Goal: Task Accomplishment & Management: Manage account settings

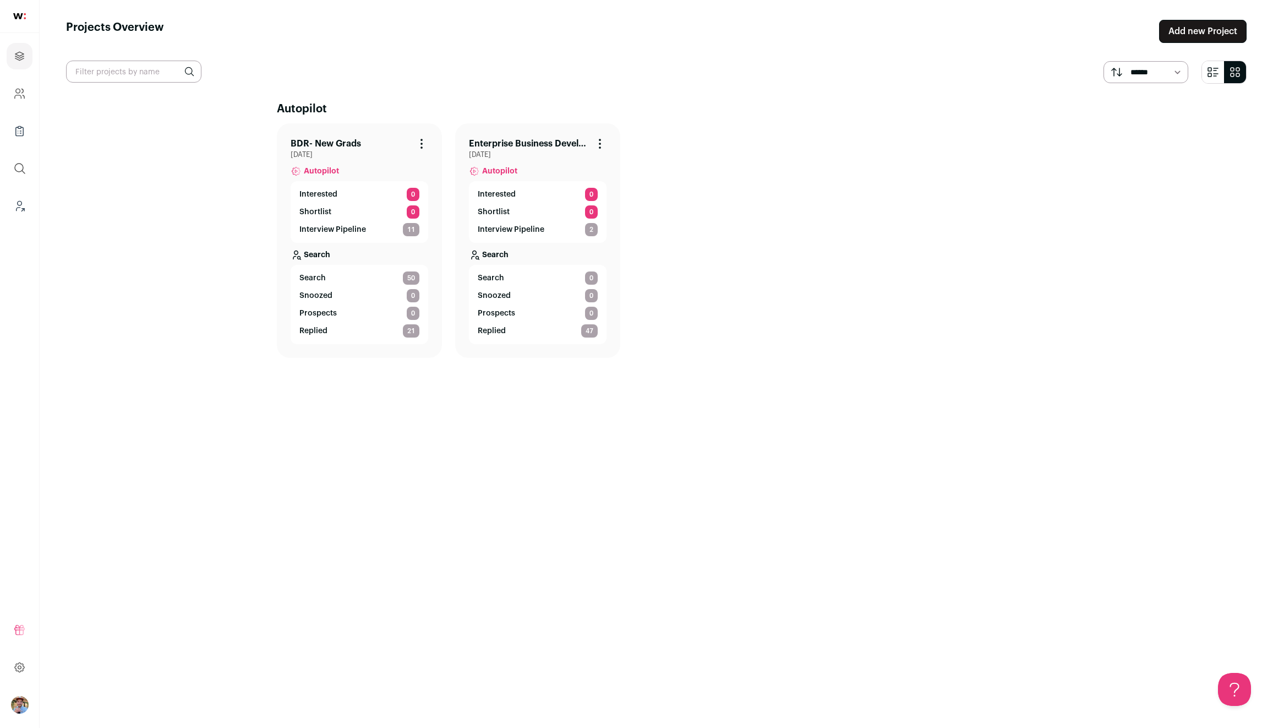
click at [320, 214] on p "Shortlist" at bounding box center [315, 211] width 32 height 11
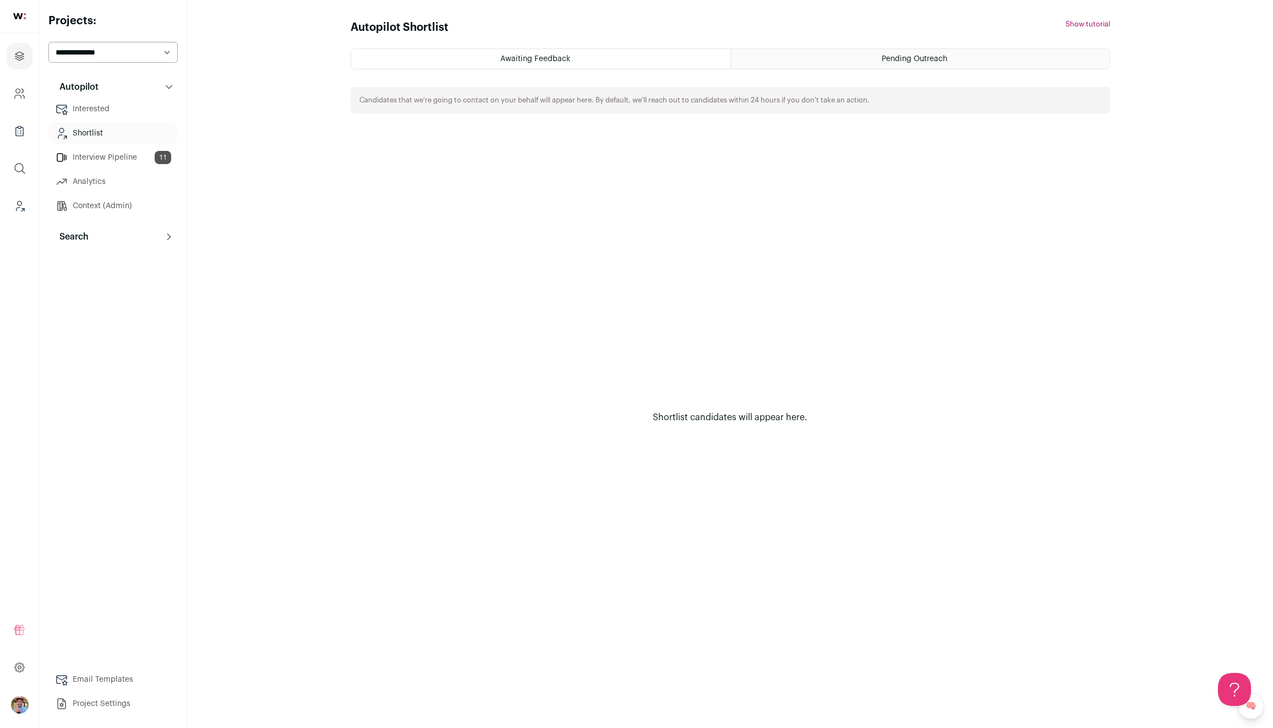
click at [776, 62] on div "Pending Outreach" at bounding box center [920, 59] width 379 height 20
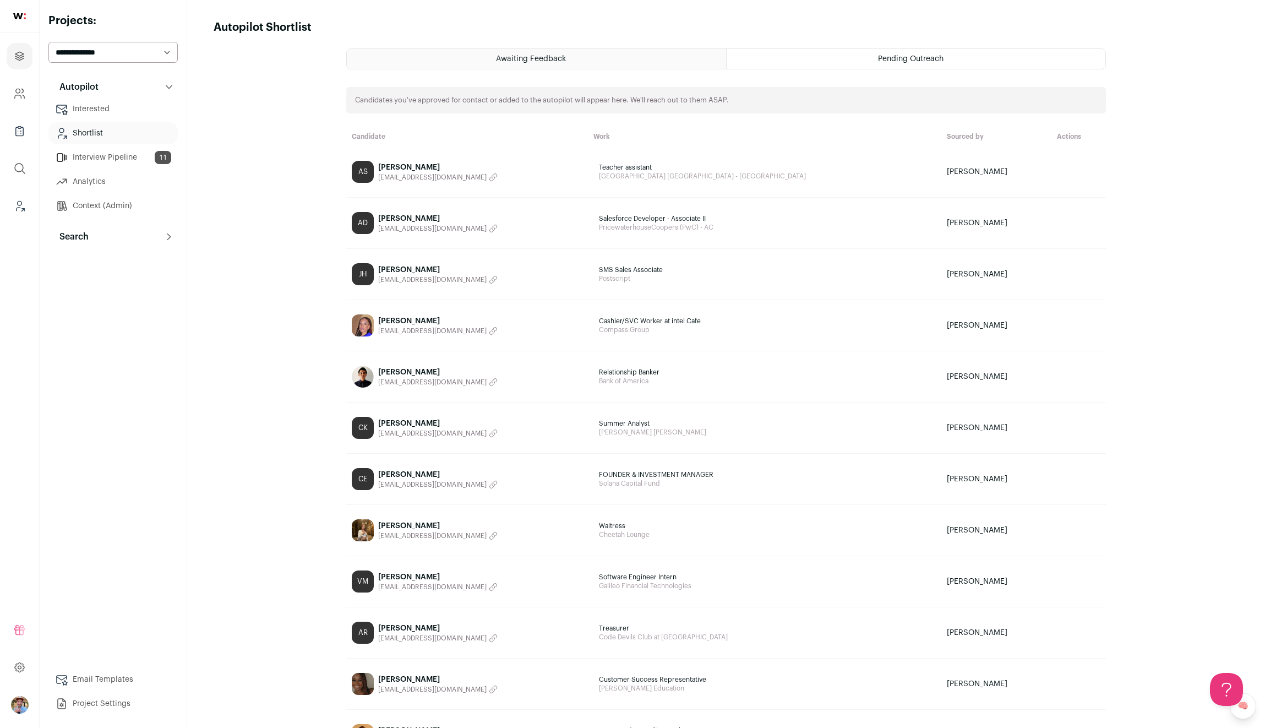
click at [599, 64] on html "Projects Company and ATS Settings Company Lists (Experimental) Global Search Le…" at bounding box center [632, 544] width 1265 height 1088
click at [509, 188] on td "AS Alanis Salana alanissaldana18@gmail.com" at bounding box center [467, 171] width 242 height 51
click at [559, 170] on link "AS Alanis Salana alanissaldana18@gmail.com" at bounding box center [467, 172] width 231 height 22
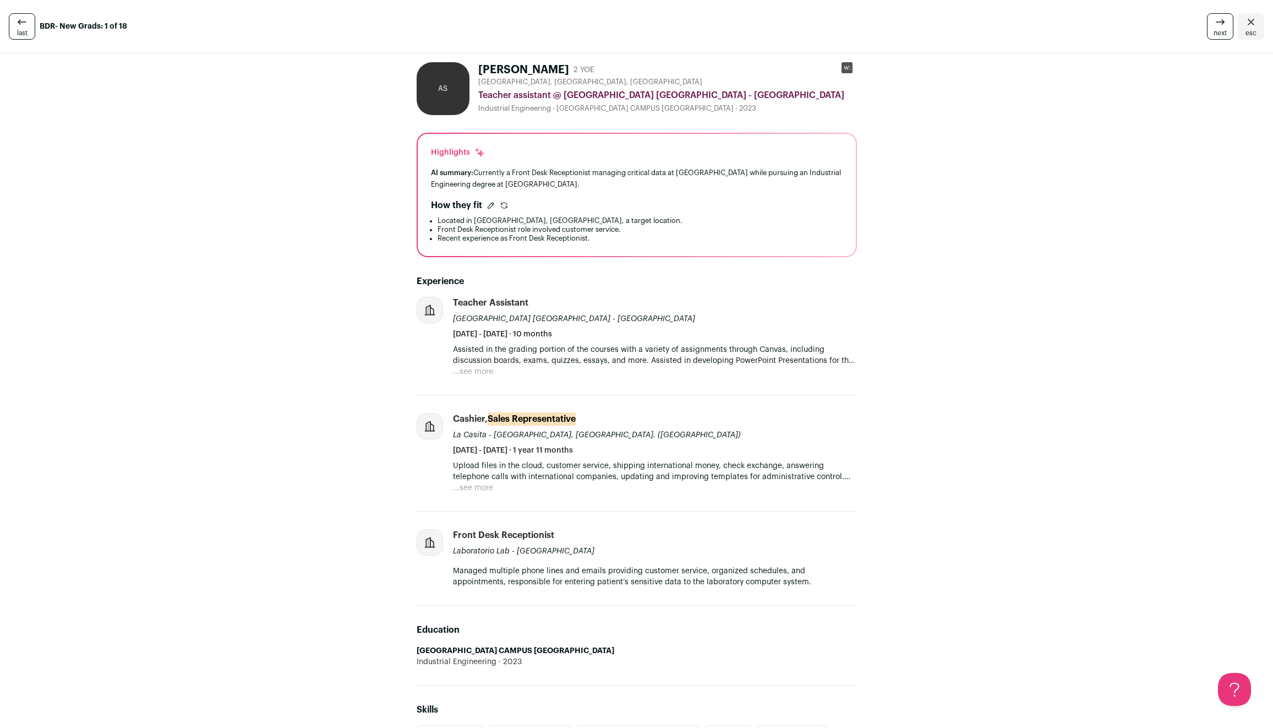
click at [22, 32] on span "last" at bounding box center [22, 33] width 10 height 9
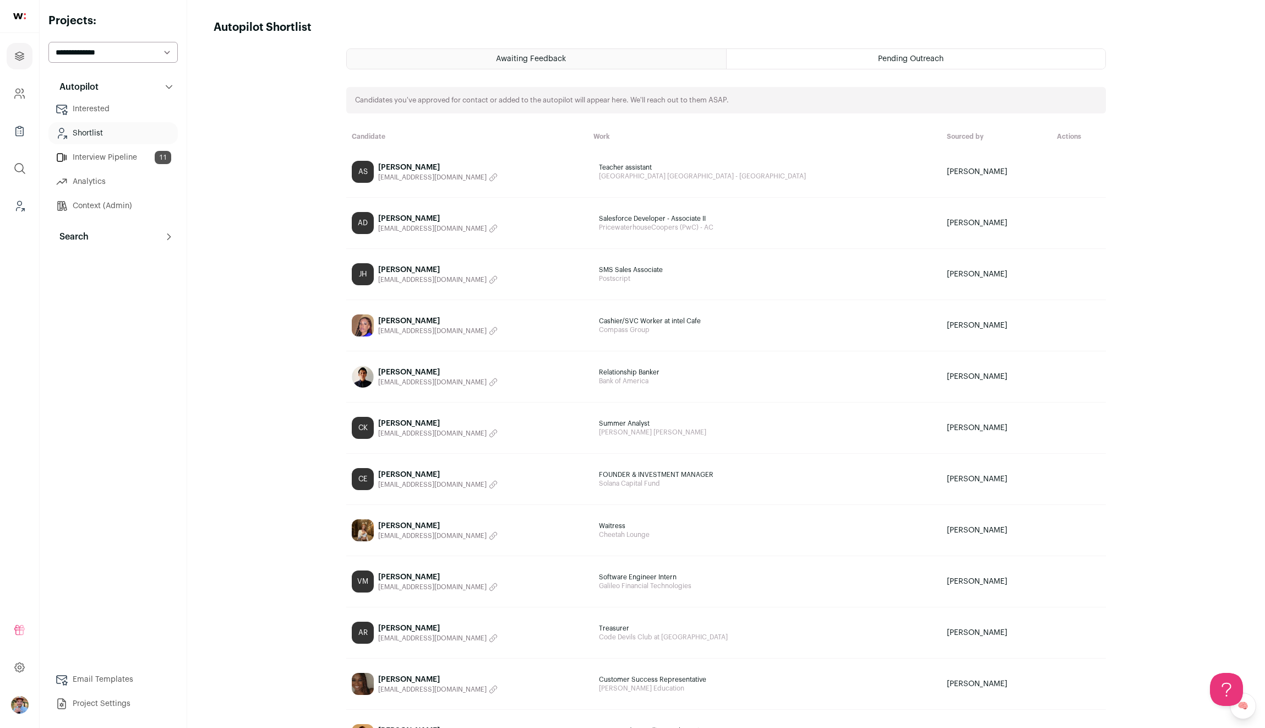
click at [99, 97] on button "Autopilot" at bounding box center [112, 87] width 129 height 22
click at [105, 91] on button "Autopilot" at bounding box center [112, 87] width 129 height 22
click at [105, 105] on link "Interested" at bounding box center [112, 109] width 129 height 22
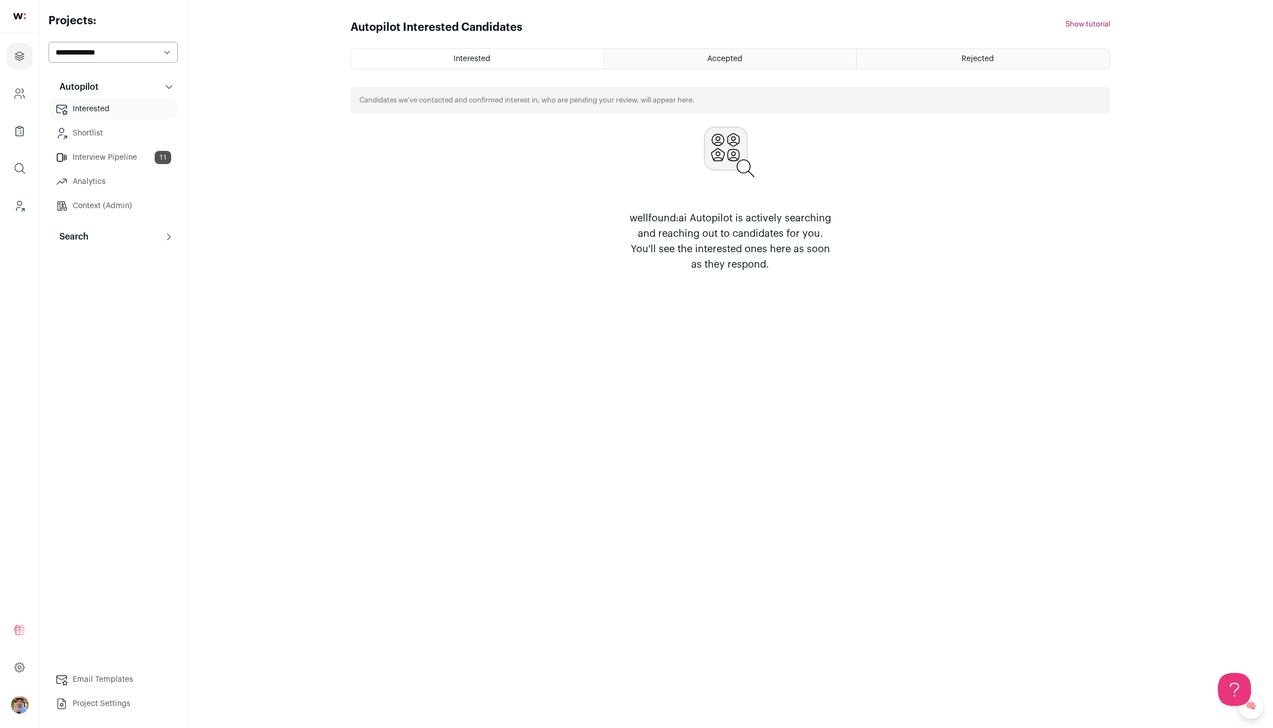
click at [759, 62] on div "Accepted" at bounding box center [730, 59] width 252 height 20
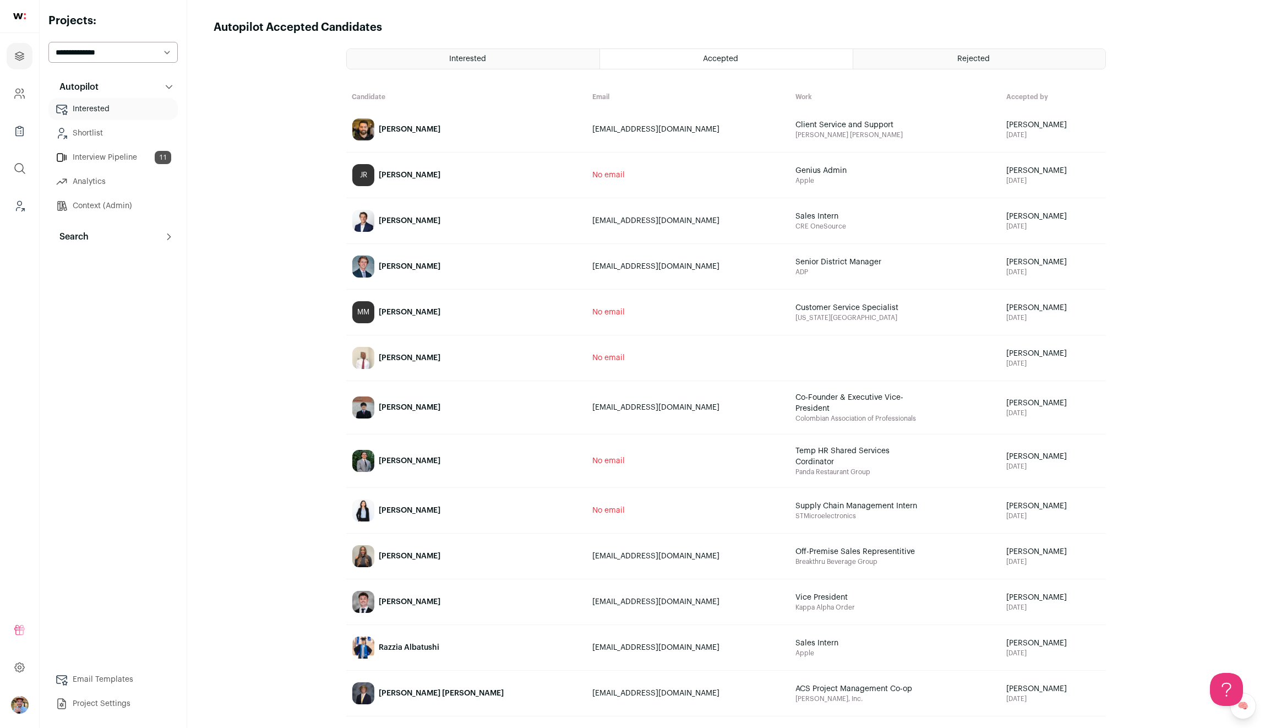
click at [473, 127] on link "[PERSON_NAME]" at bounding box center [466, 129] width 239 height 44
click at [958, 56] on span "Rejected" at bounding box center [973, 59] width 32 height 8
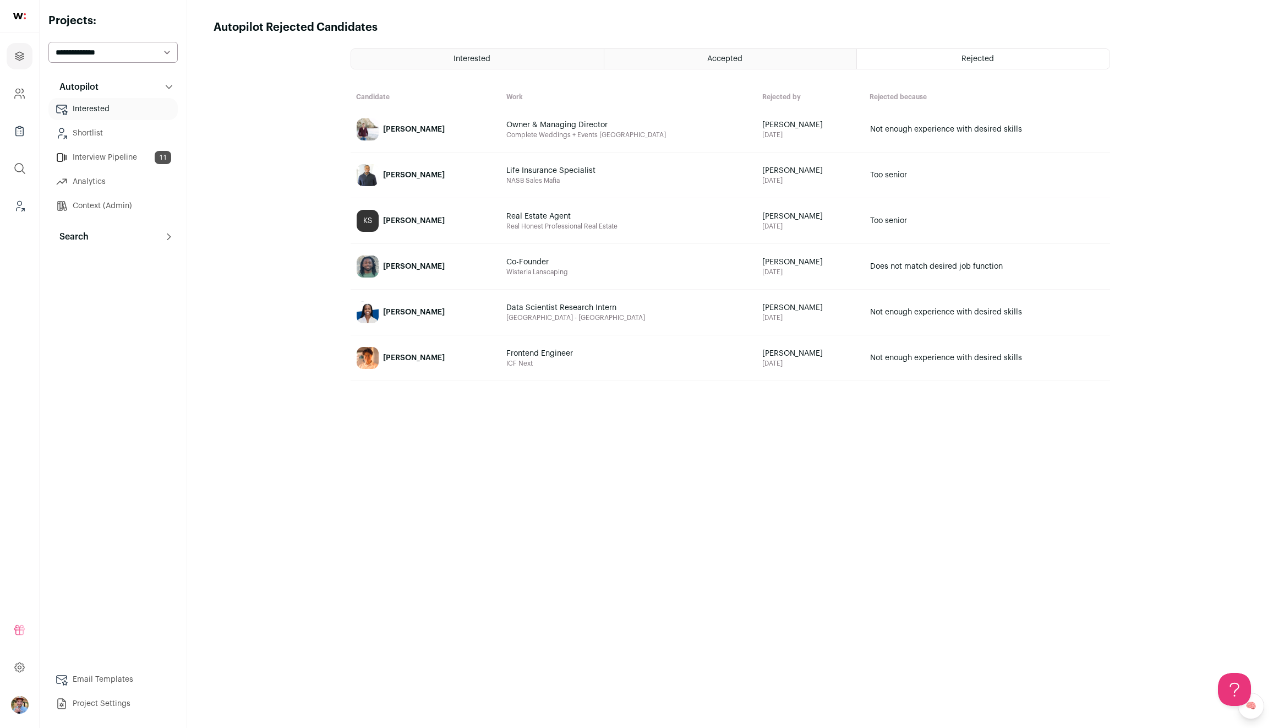
click at [455, 139] on link "[PERSON_NAME]" at bounding box center [425, 129] width 149 height 44
